Goal: Find contact information: Find contact information

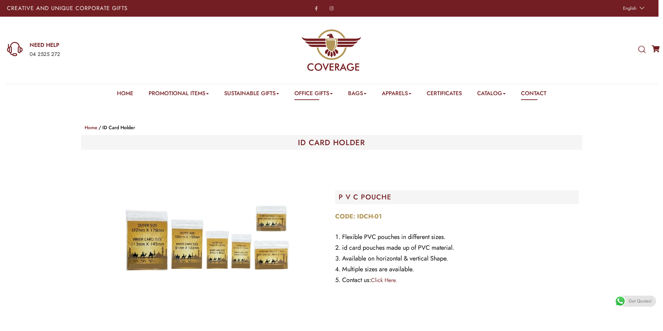
click at [543, 96] on link "Contact" at bounding box center [533, 94] width 25 height 11
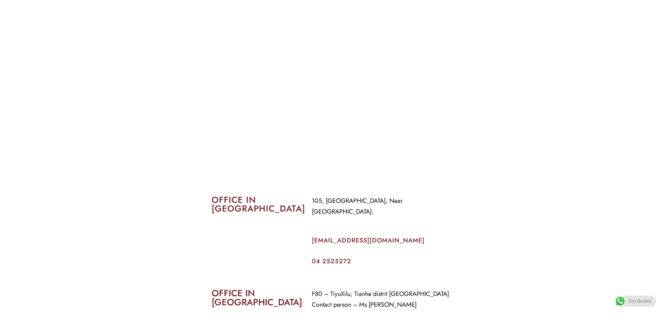
scroll to position [278, 0]
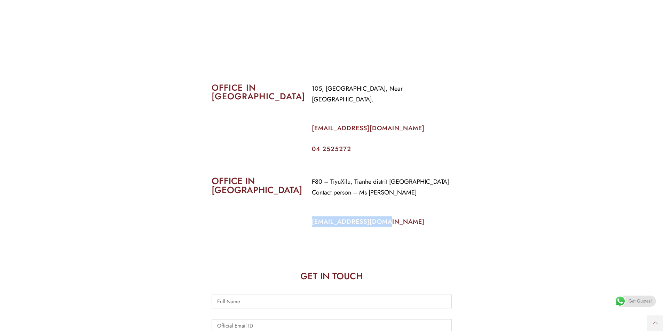
drag, startPoint x: 387, startPoint y: 212, endPoint x: 312, endPoint y: 211, distance: 75.5
click at [312, 217] on p "[EMAIL_ADDRESS][DOMAIN_NAME]" at bounding box center [382, 222] width 140 height 11
copy link "[EMAIL_ADDRESS][DOMAIN_NAME]"
